Goal: Task Accomplishment & Management: Use online tool/utility

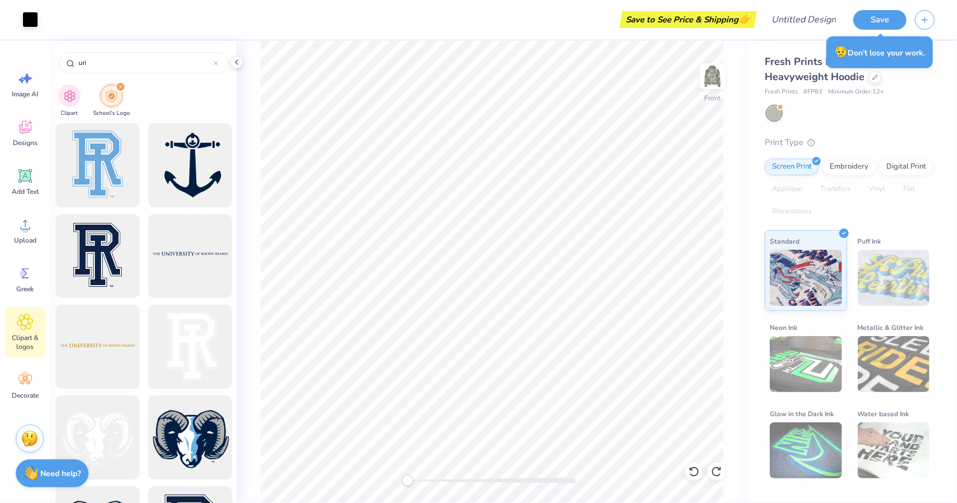
click at [730, 70] on div "Front" at bounding box center [491, 272] width 510 height 462
click at [717, 78] on img at bounding box center [712, 76] width 45 height 45
click at [711, 77] on img at bounding box center [712, 76] width 45 height 45
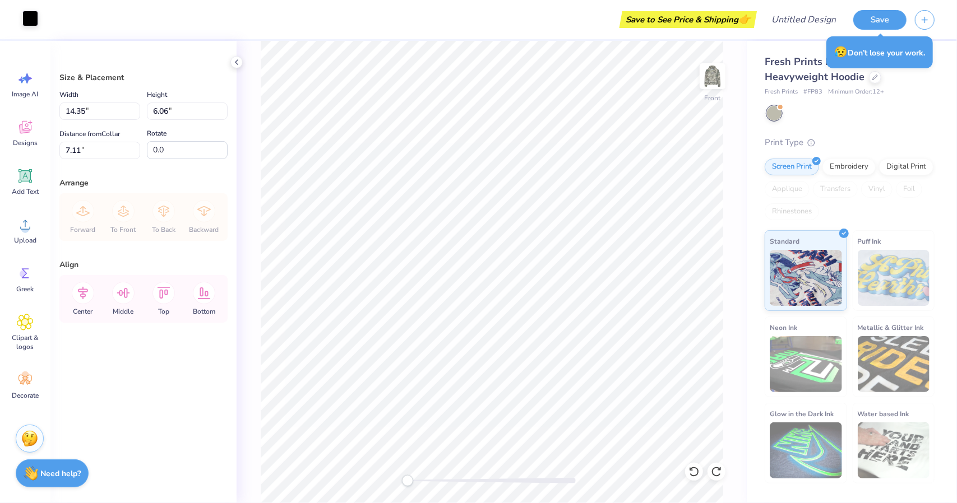
click at [35, 16] on div at bounding box center [30, 19] width 16 height 16
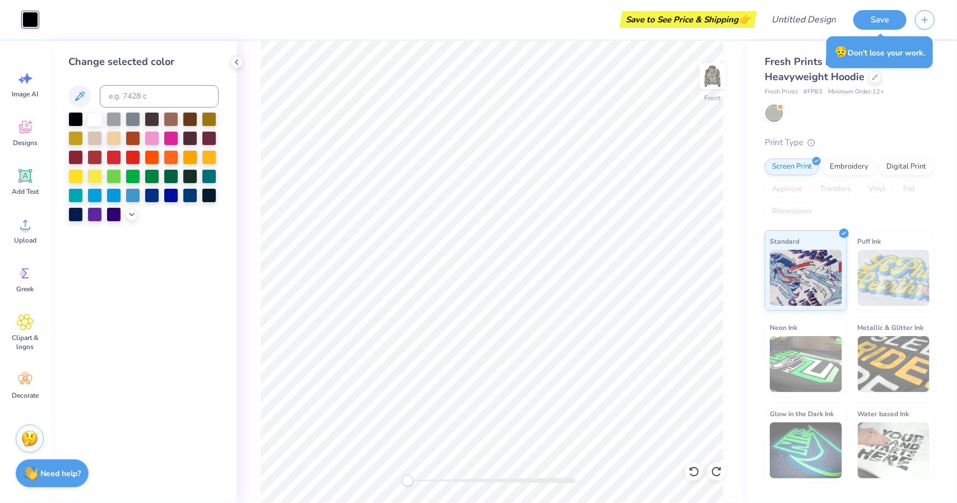
click at [200, 155] on div at bounding box center [143, 167] width 150 height 110
click at [208, 155] on div at bounding box center [209, 156] width 15 height 15
click at [188, 151] on div at bounding box center [190, 156] width 15 height 15
click at [136, 219] on div at bounding box center [143, 167] width 150 height 110
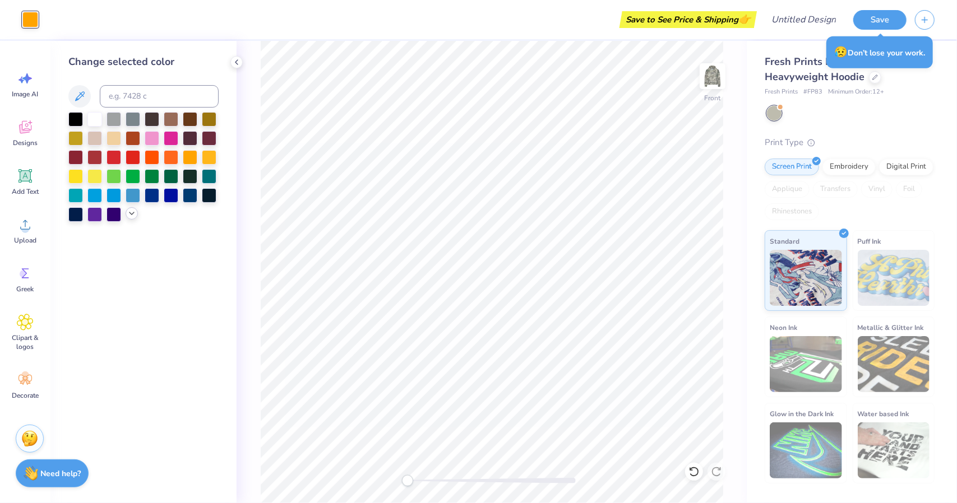
click at [129, 216] on icon at bounding box center [131, 213] width 9 height 9
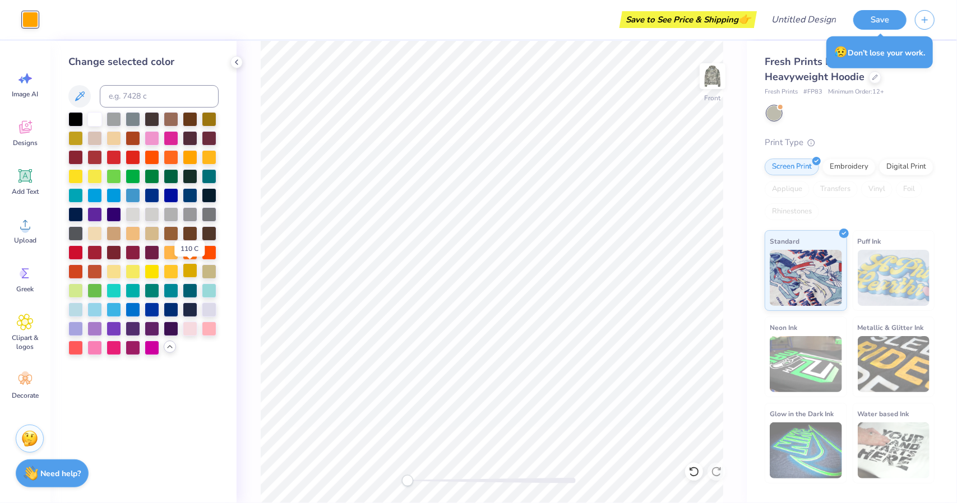
click at [189, 271] on div at bounding box center [190, 270] width 15 height 15
click at [168, 157] on div at bounding box center [171, 156] width 15 height 15
click at [69, 170] on div at bounding box center [75, 175] width 15 height 15
click at [232, 177] on div "Change selected color" at bounding box center [143, 272] width 186 height 462
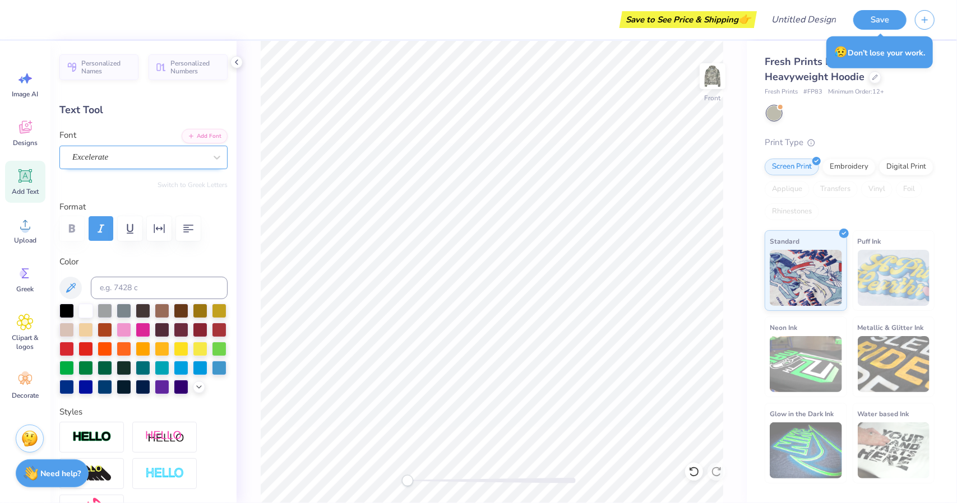
click at [188, 161] on div "Excelerate" at bounding box center [139, 157] width 136 height 17
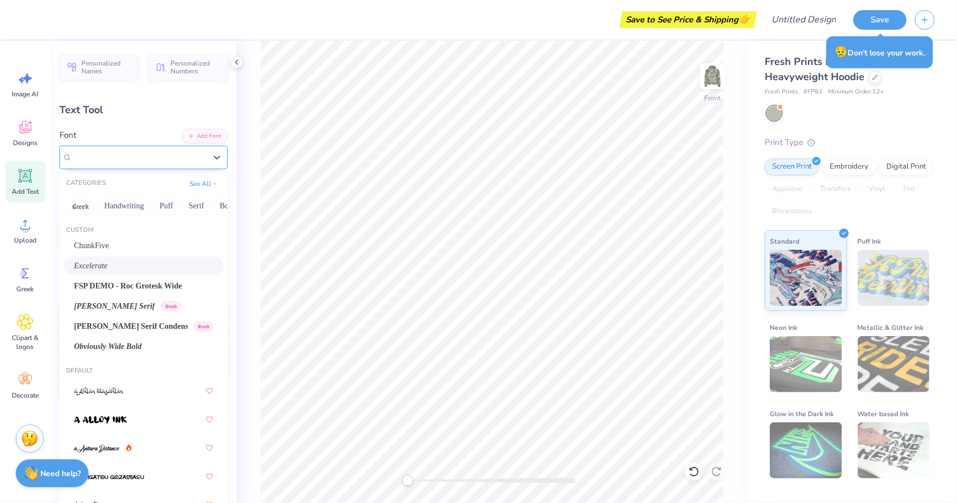
click at [160, 146] on div "Excelerate" at bounding box center [143, 158] width 168 height 24
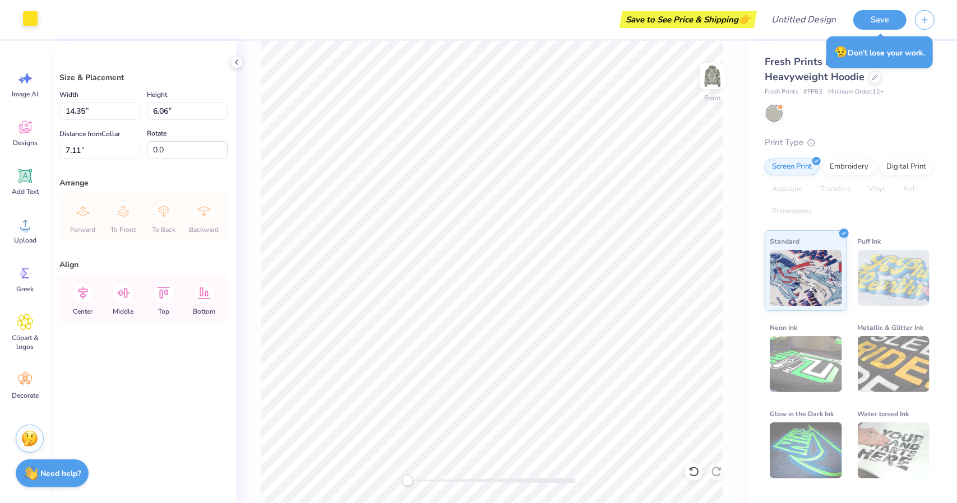
click at [31, 13] on div at bounding box center [30, 19] width 16 height 16
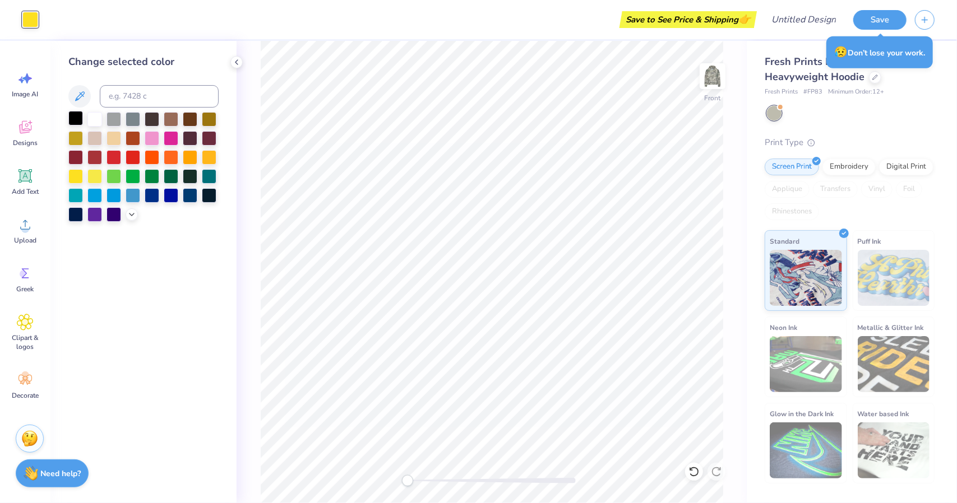
click at [72, 120] on div at bounding box center [75, 118] width 15 height 15
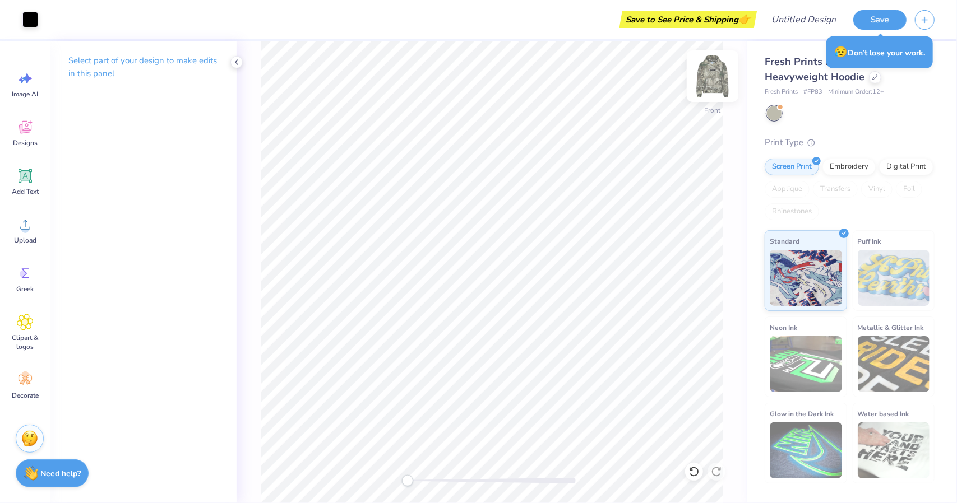
click at [715, 82] on img at bounding box center [712, 76] width 45 height 45
click at [26, 133] on icon at bounding box center [25, 127] width 17 height 17
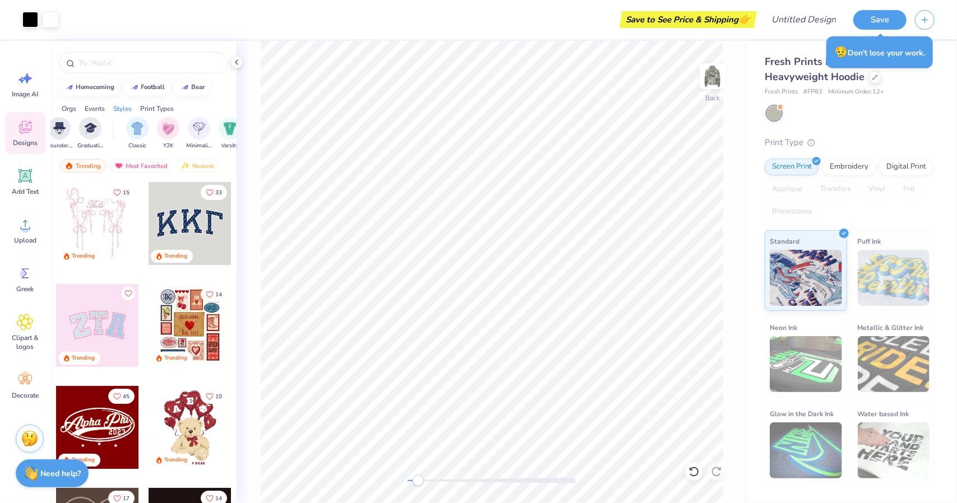
scroll to position [0, 949]
click at [159, 131] on img "filter for Applique" at bounding box center [156, 127] width 13 height 13
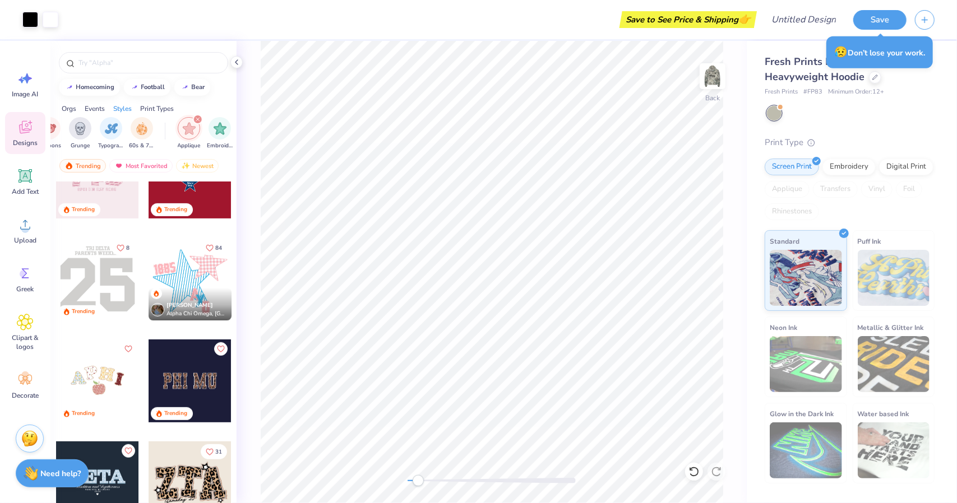
scroll to position [0, 791]
click at [199, 123] on div "filter for Applique" at bounding box center [199, 119] width 10 height 10
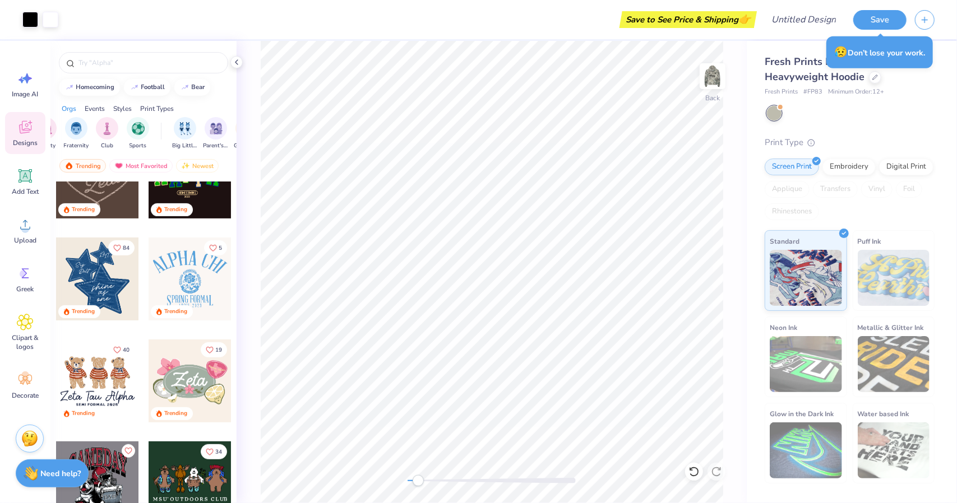
scroll to position [0, 0]
click at [25, 314] on icon at bounding box center [25, 322] width 16 height 17
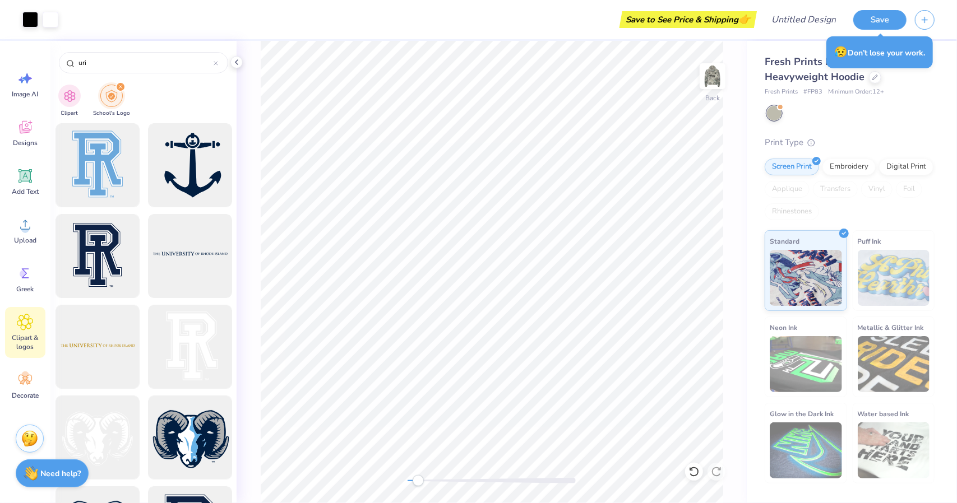
scroll to position [1, 0]
click at [185, 166] on div at bounding box center [189, 165] width 92 height 92
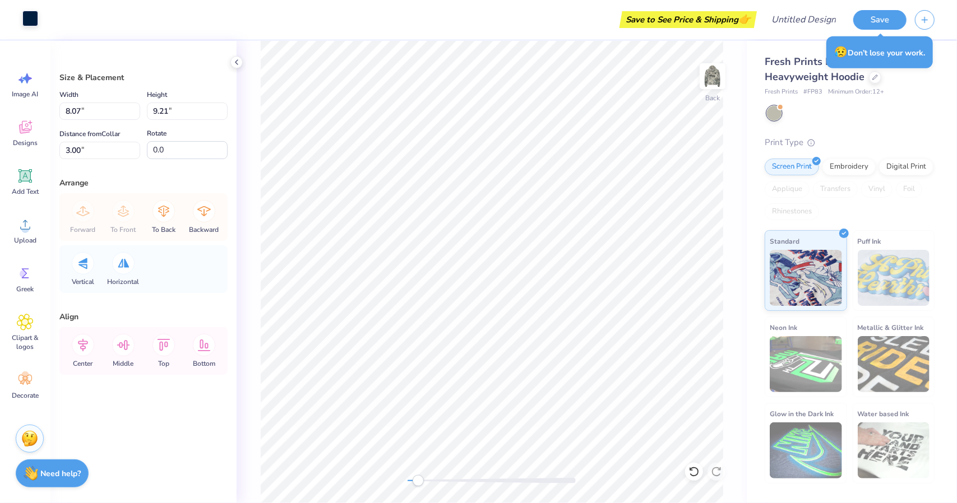
click at [31, 14] on div at bounding box center [30, 19] width 16 height 16
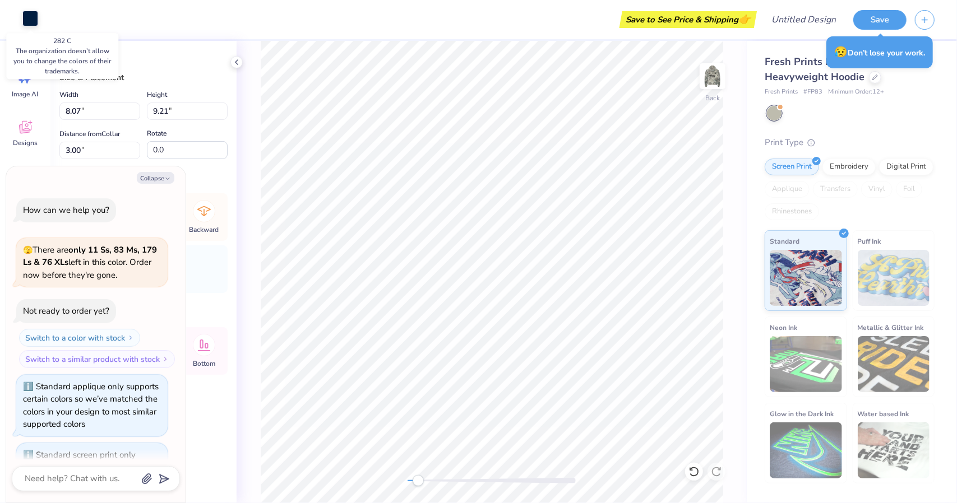
scroll to position [421, 0]
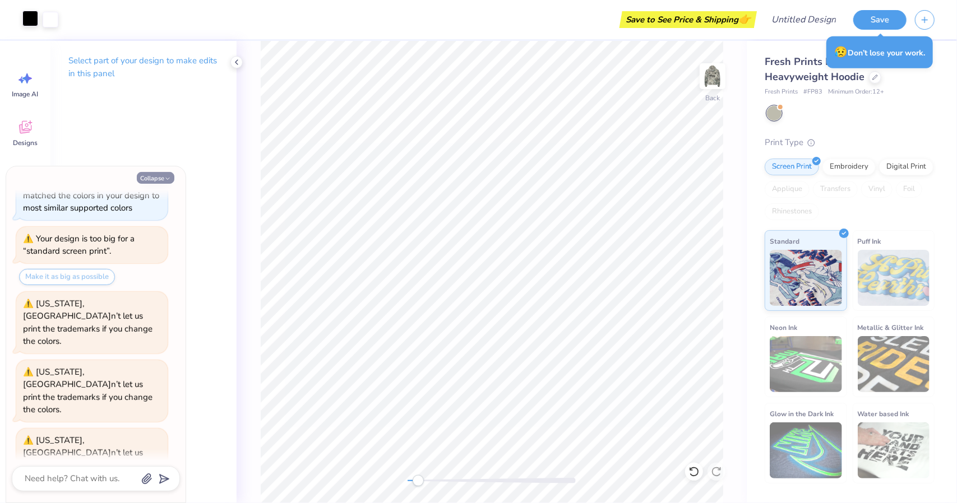
click at [140, 180] on button "Collapse" at bounding box center [156, 178] width 38 height 12
type textarea "x"
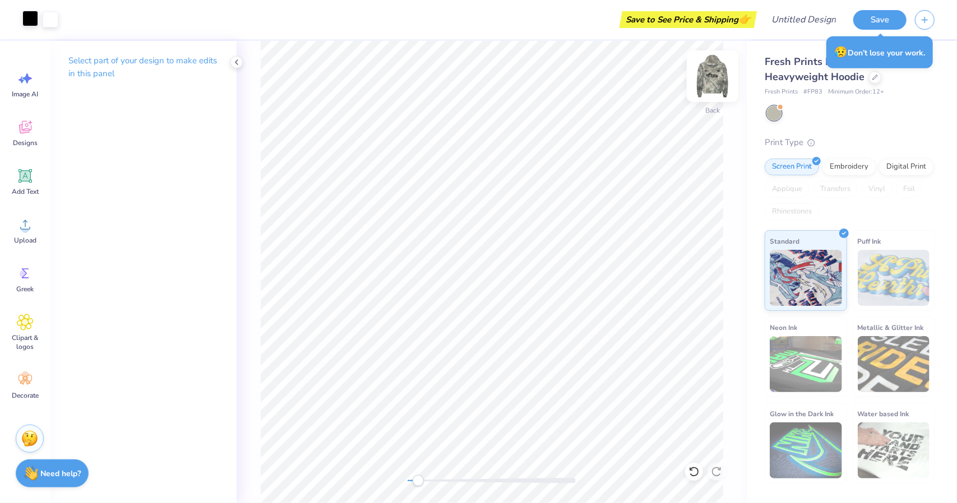
click at [702, 80] on img at bounding box center [712, 76] width 45 height 45
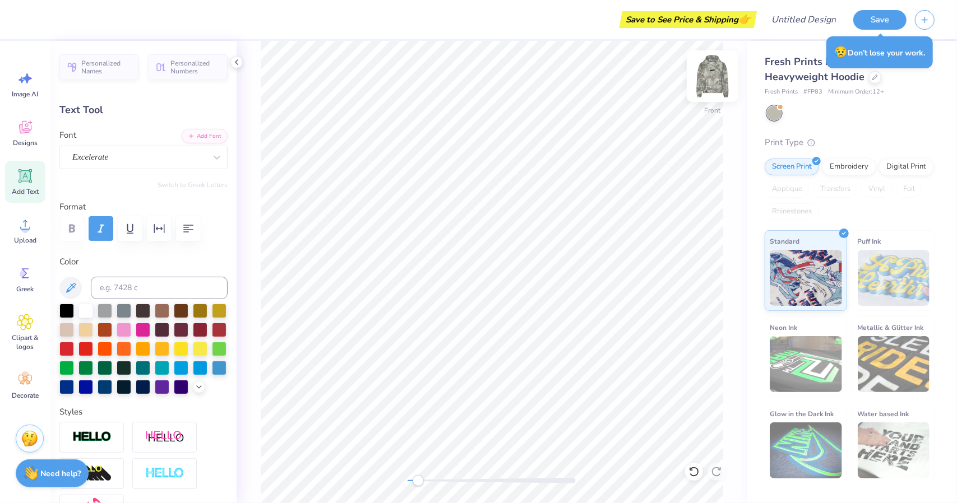
click at [716, 84] on img at bounding box center [712, 76] width 45 height 45
type input "9.19"
type input "0.19"
type input "10.72"
click at [83, 304] on div at bounding box center [85, 310] width 15 height 15
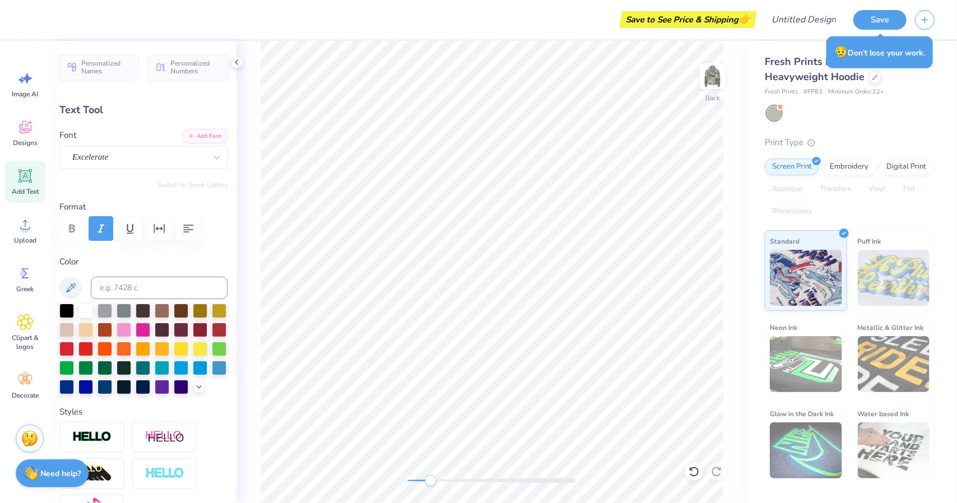
scroll to position [9, 7]
paste textarea "omicron triton"
type textarea "omicron triton"
type input "4.81"
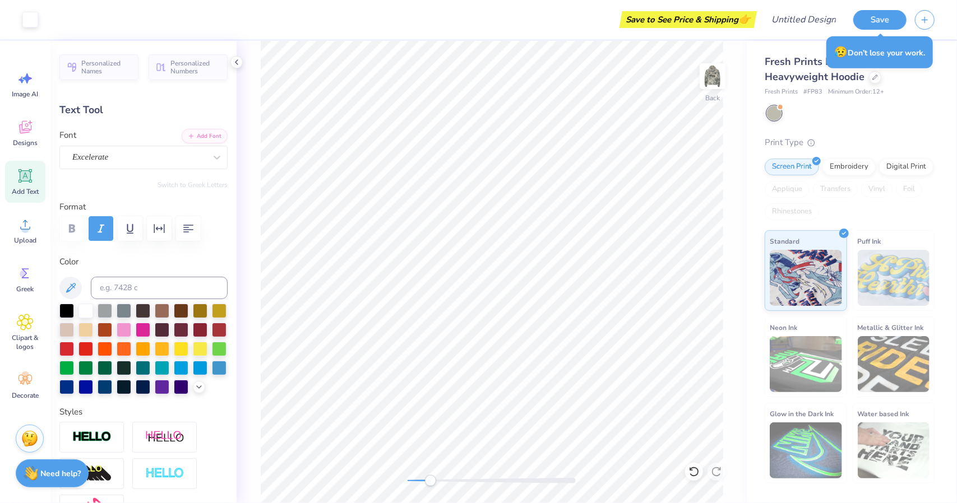
type input "4.85"
type input "3.14"
type input "0.25"
type input "4.87"
type input "4.37"
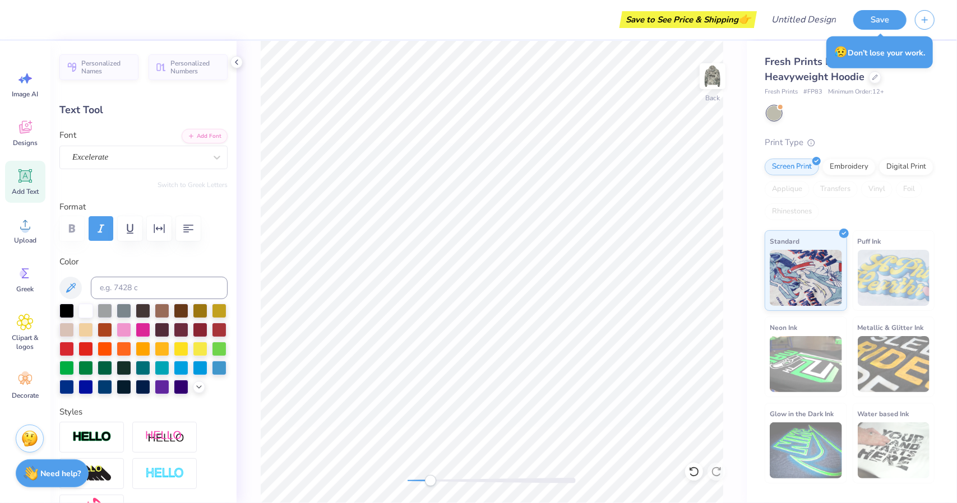
type input "0.17"
type input "4.77"
type input "5.60"
type input "0.56"
type input "3.82"
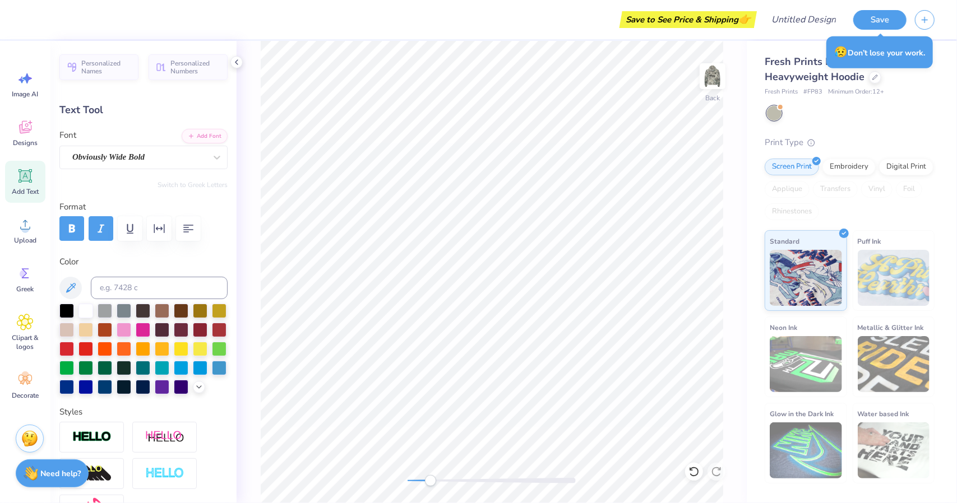
scroll to position [9, 1]
type textarea "Theta Delt Chi"
type input "5.62"
type input "1.39"
type input "3.40"
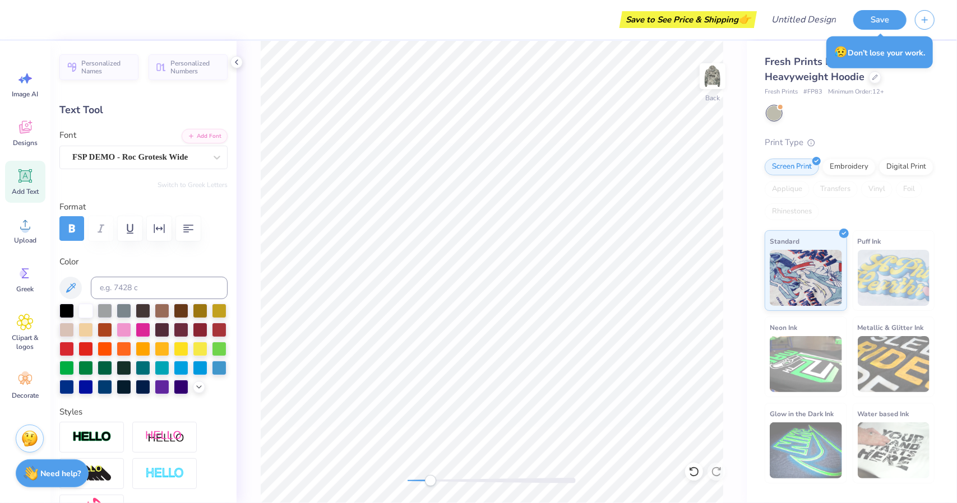
type input "3.14"
type input "0.25"
type input "4.87"
type input "5.62"
type input "1.39"
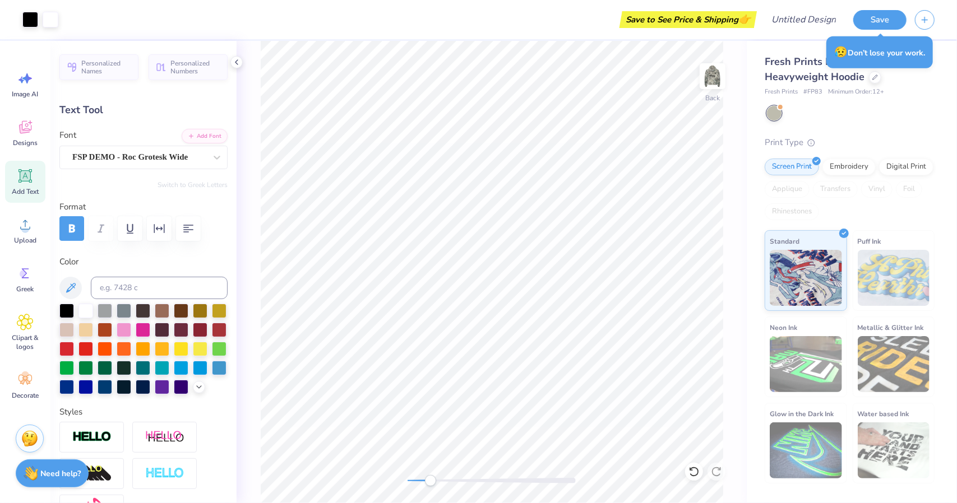
type input "3.73"
type textarea "Theta Delta Chi"
type input "5.47"
type input "1.21"
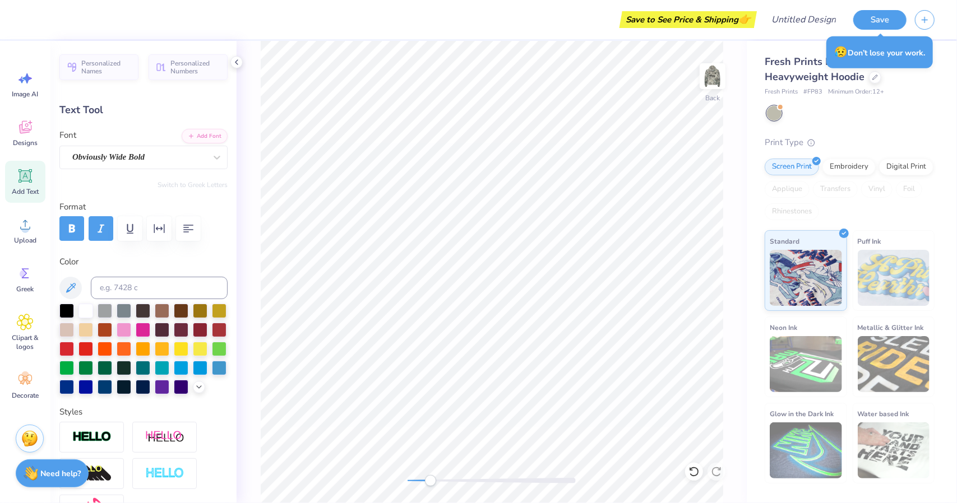
type input "3.91"
click at [182, 224] on icon "button" at bounding box center [188, 228] width 13 height 13
type input "5.46"
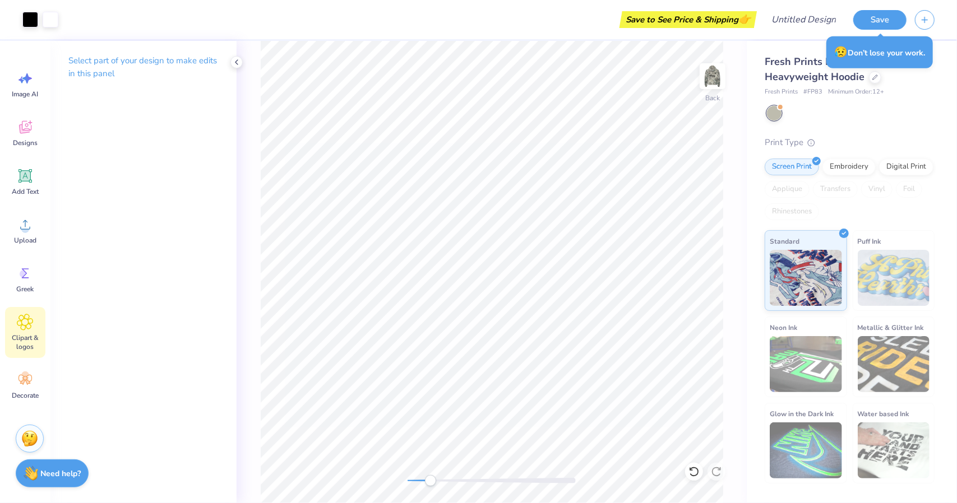
click at [28, 323] on icon at bounding box center [25, 322] width 7 height 7
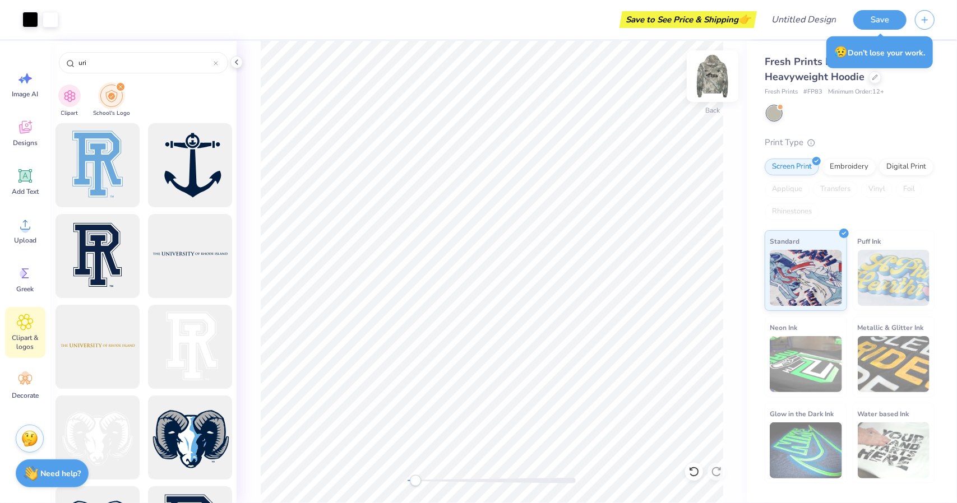
click at [713, 70] on img at bounding box center [712, 76] width 45 height 45
